Goal: Task Accomplishment & Management: Complete application form

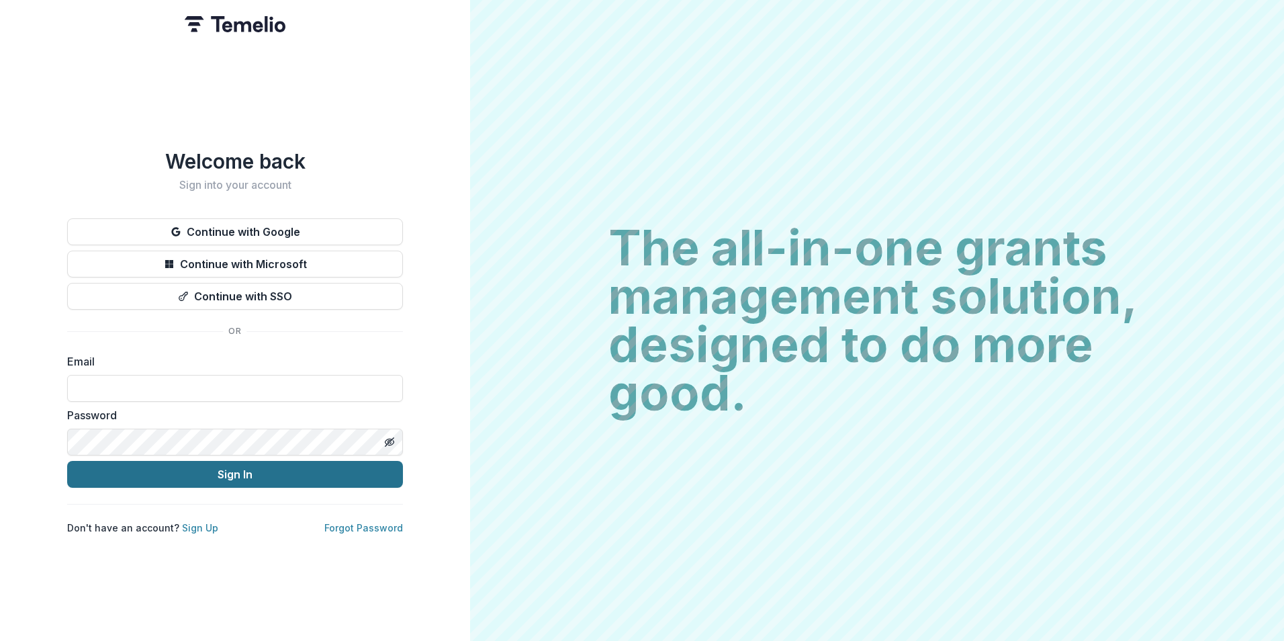
type input "**********"
click at [269, 465] on button "Sign In" at bounding box center [235, 474] width 336 height 27
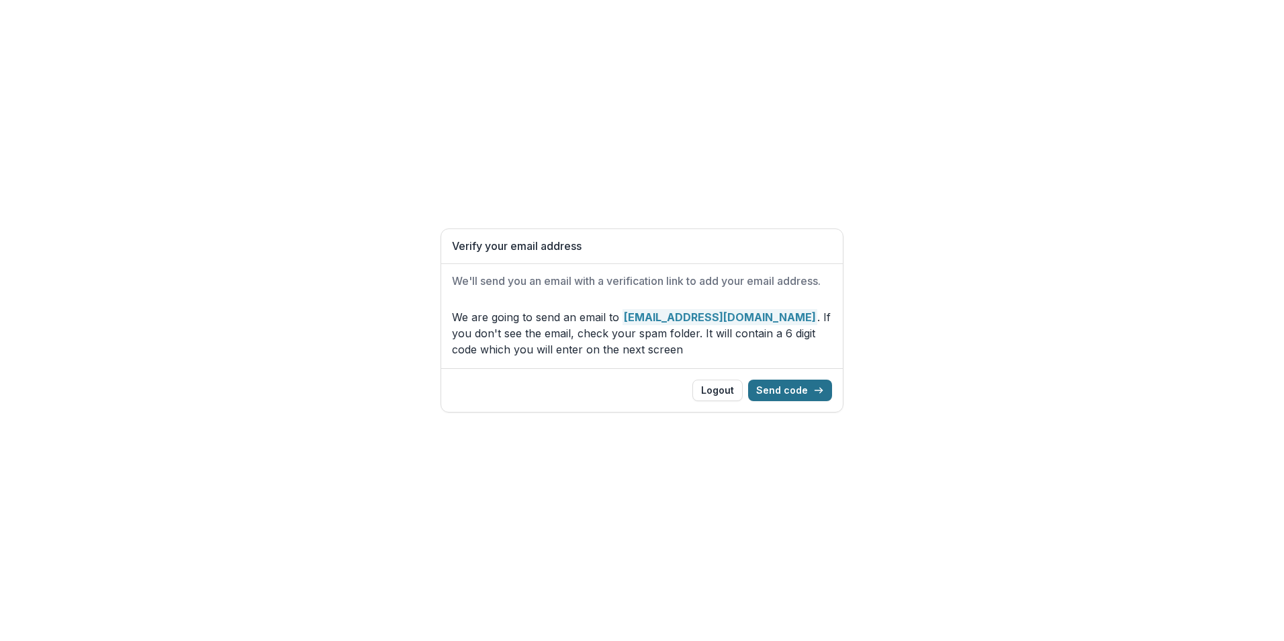
click at [784, 392] on button "Send code" at bounding box center [790, 389] width 84 height 21
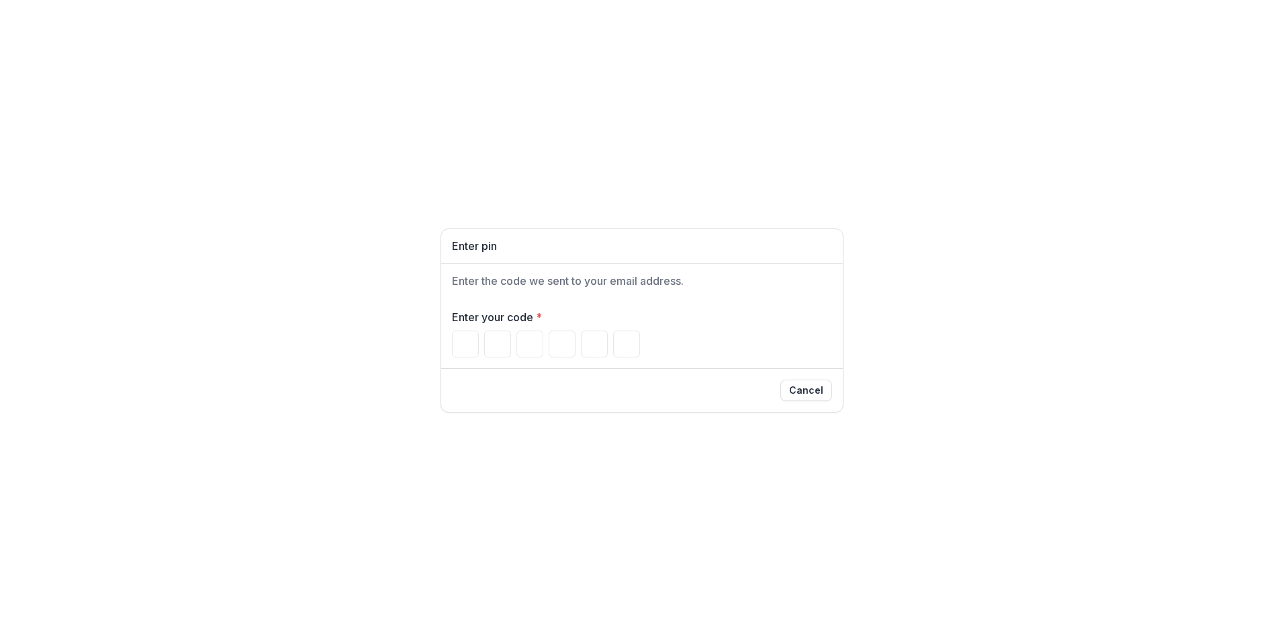
type input "*"
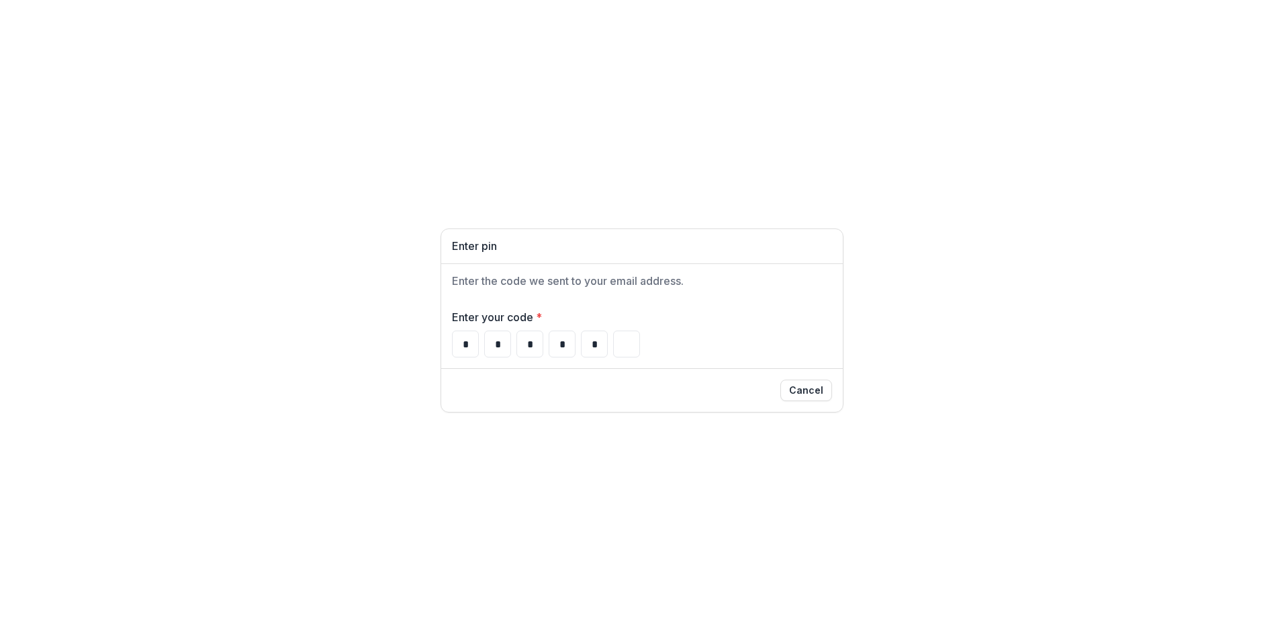
type input "*"
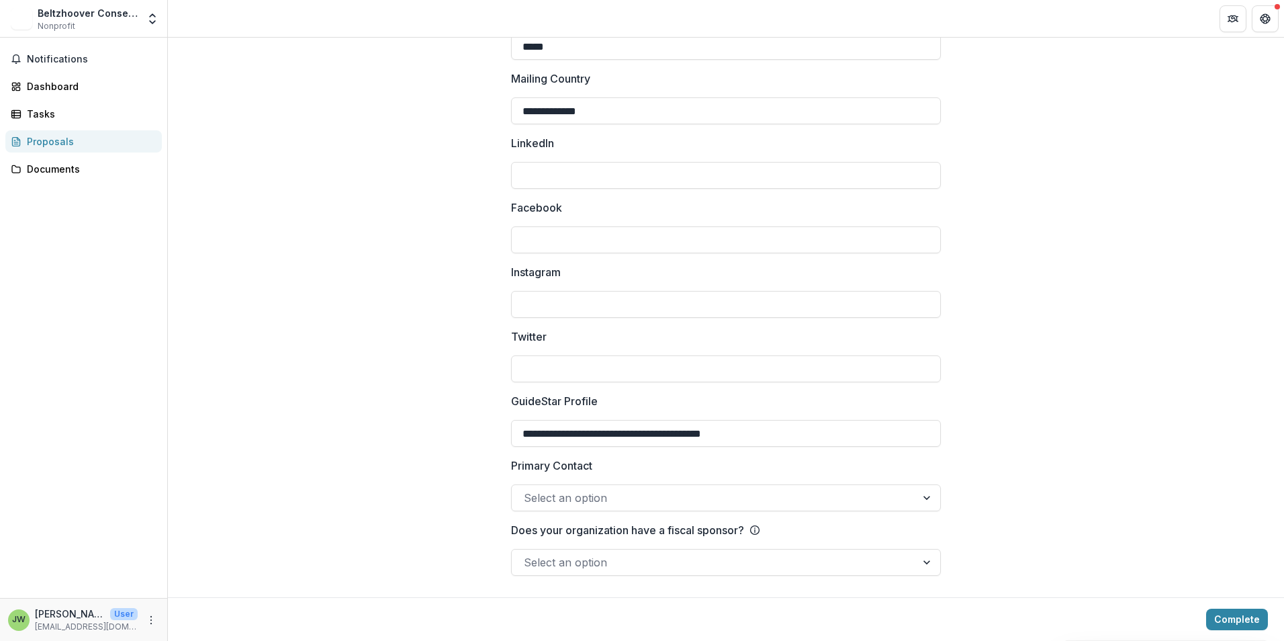
scroll to position [1462, 0]
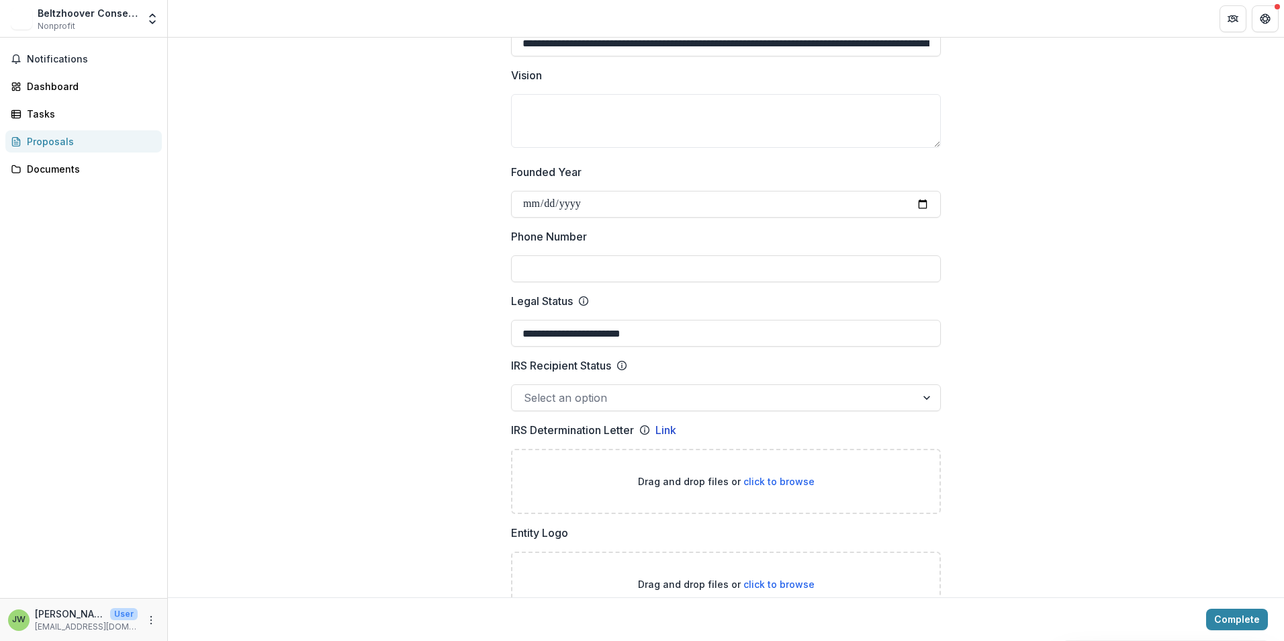
scroll to position [470, 0]
